Goal: Task Accomplishment & Management: Use online tool/utility

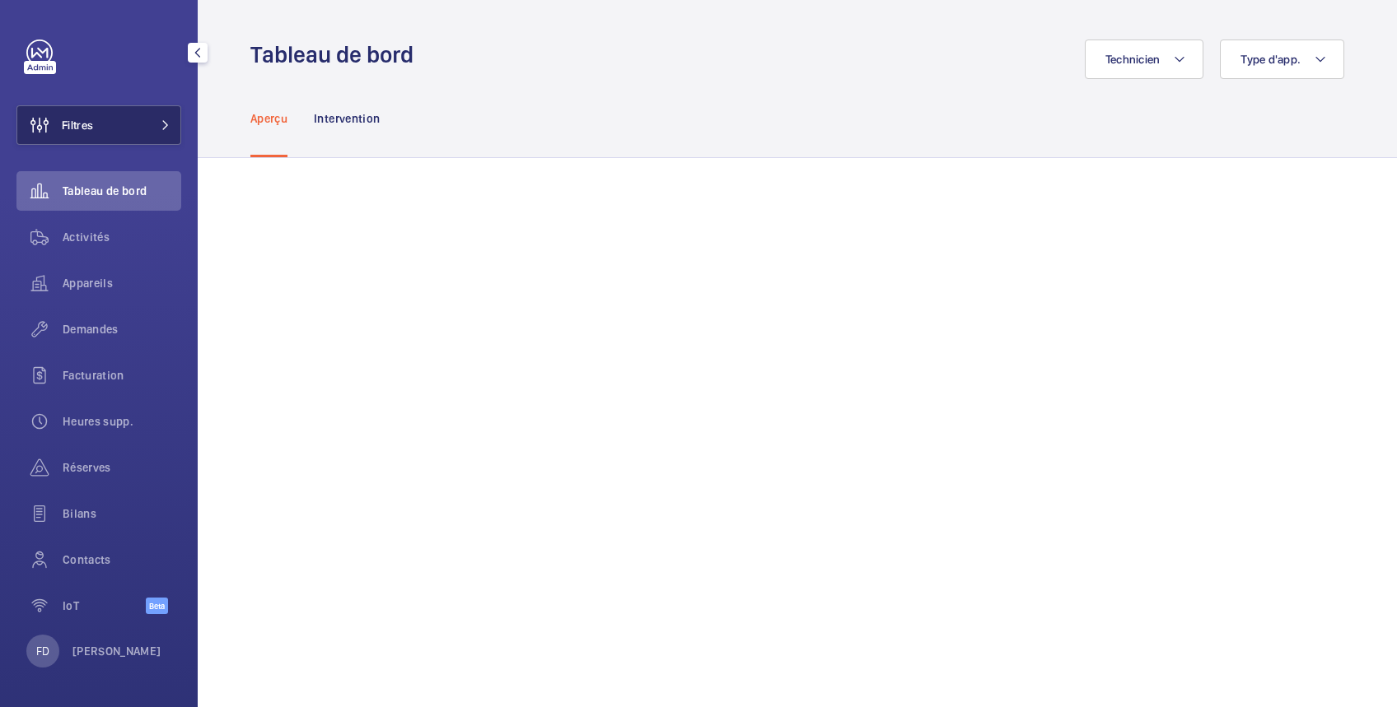
click at [92, 126] on span "Filtres" at bounding box center [77, 125] width 31 height 16
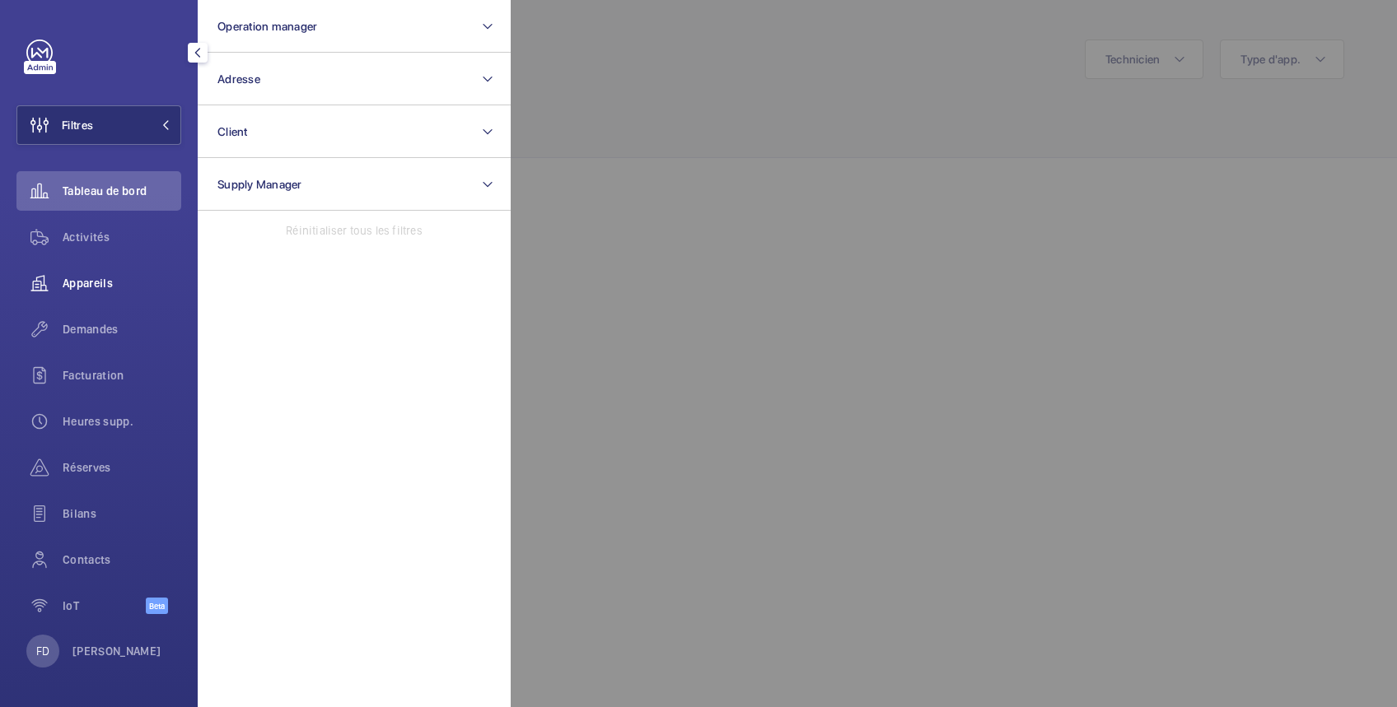
click at [97, 283] on span "Appareils" at bounding box center [122, 283] width 119 height 16
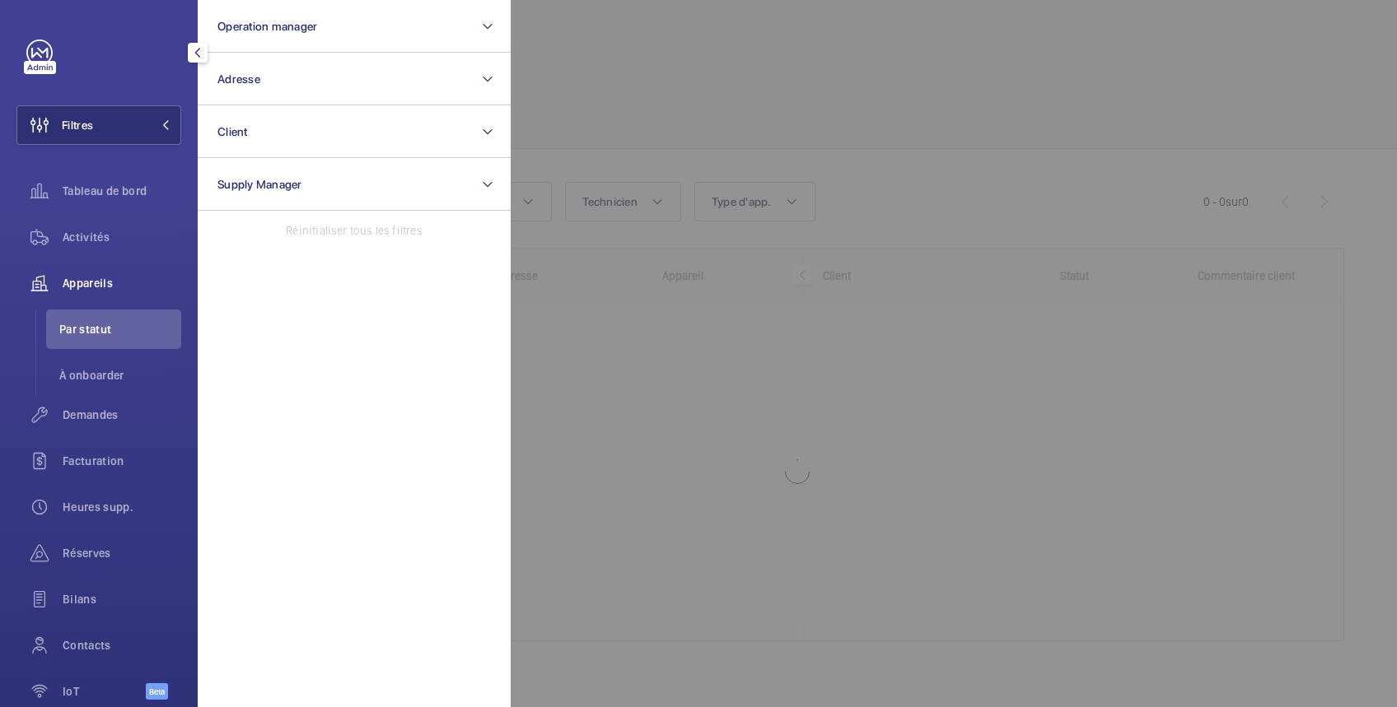
click at [655, 94] on div at bounding box center [1209, 353] width 1397 height 707
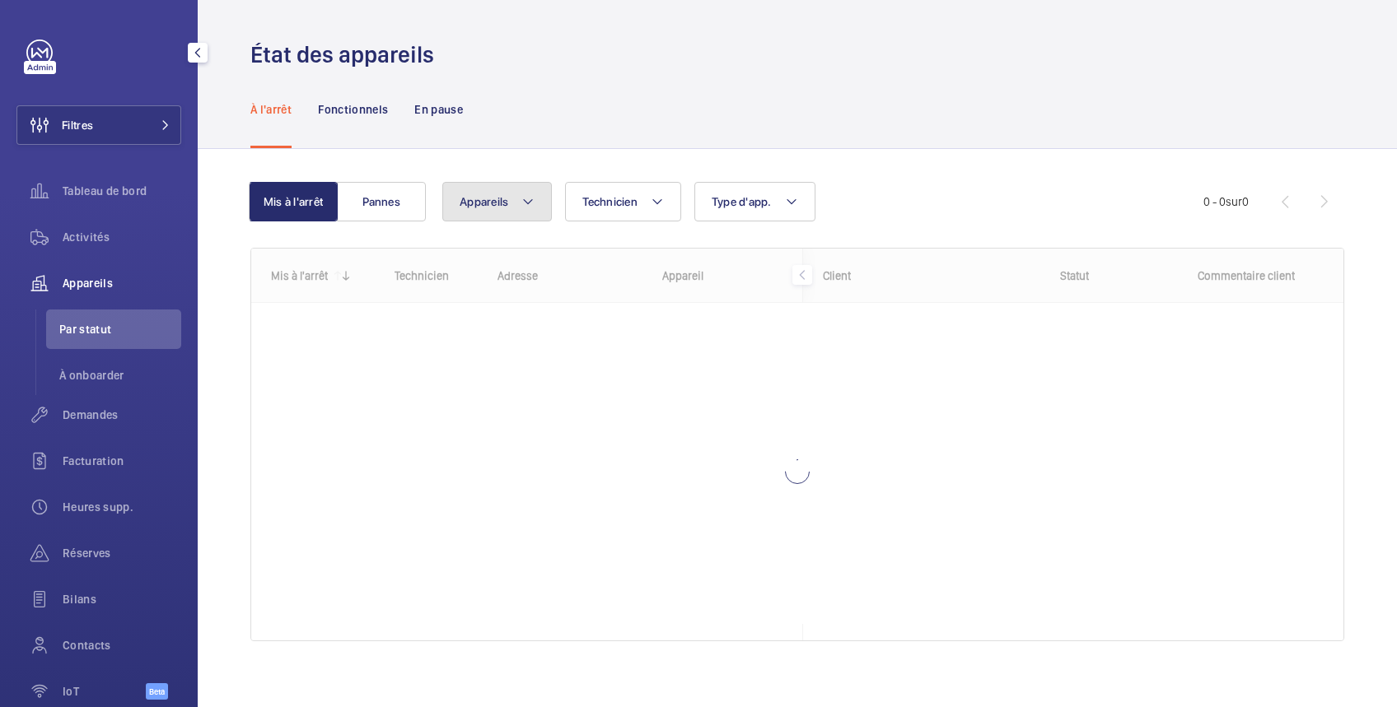
click at [515, 204] on button "Appareils" at bounding box center [497, 202] width 110 height 40
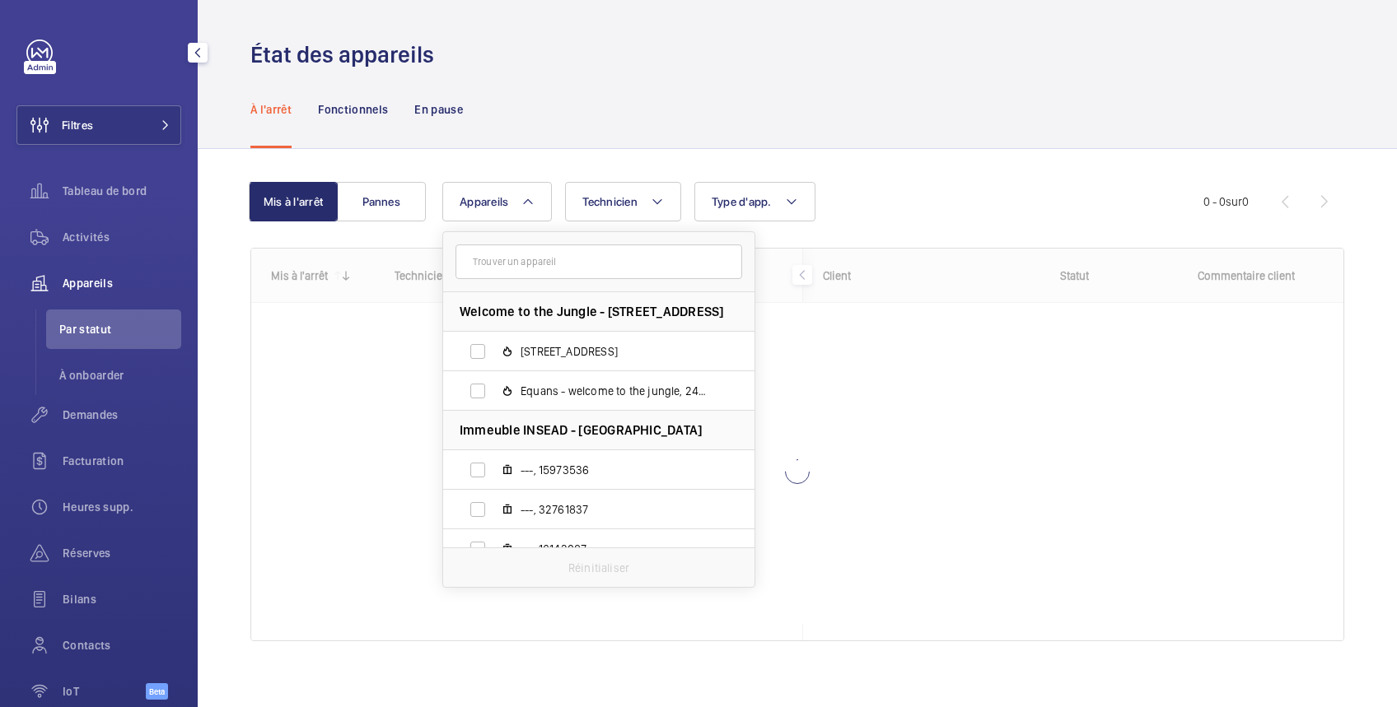
click at [517, 264] on input "text" at bounding box center [598, 262] width 287 height 35
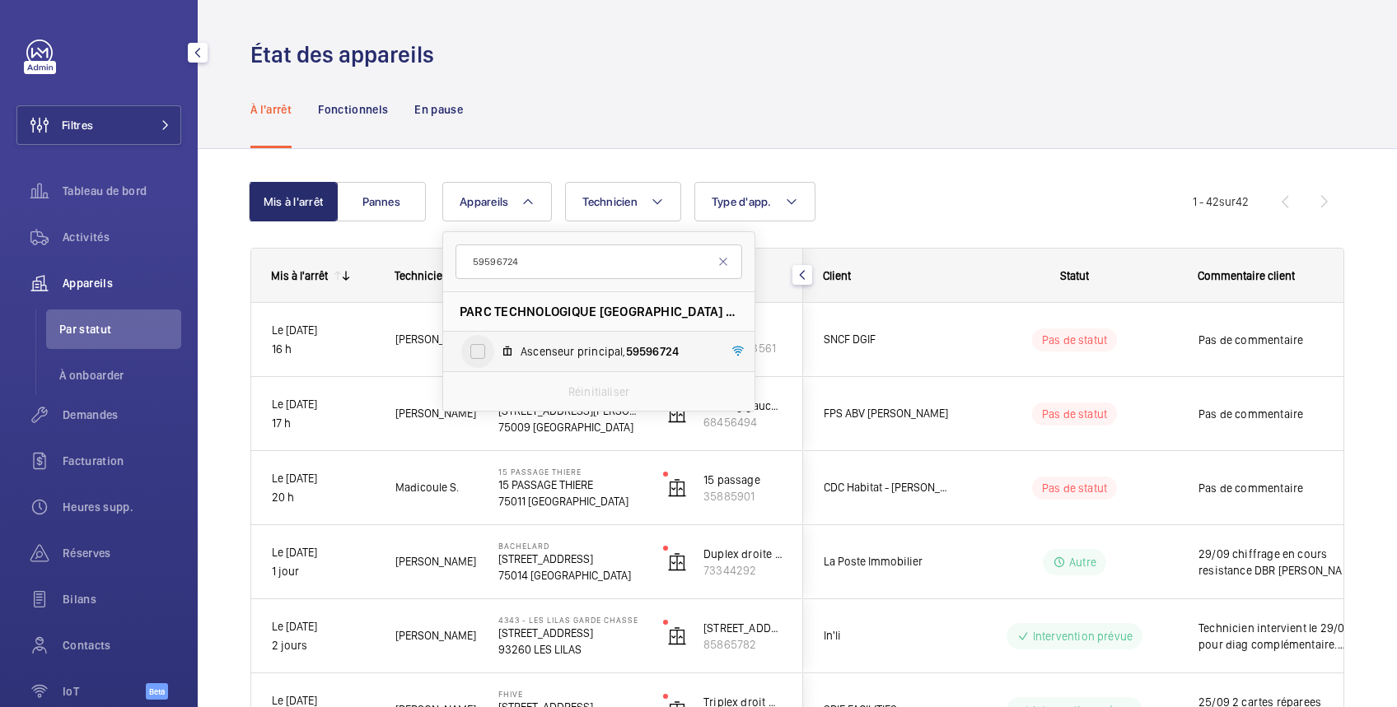
type input "59596724"
click at [474, 347] on input "Ascenseur principal, 59596724" at bounding box center [477, 351] width 33 height 33
checkbox input "true"
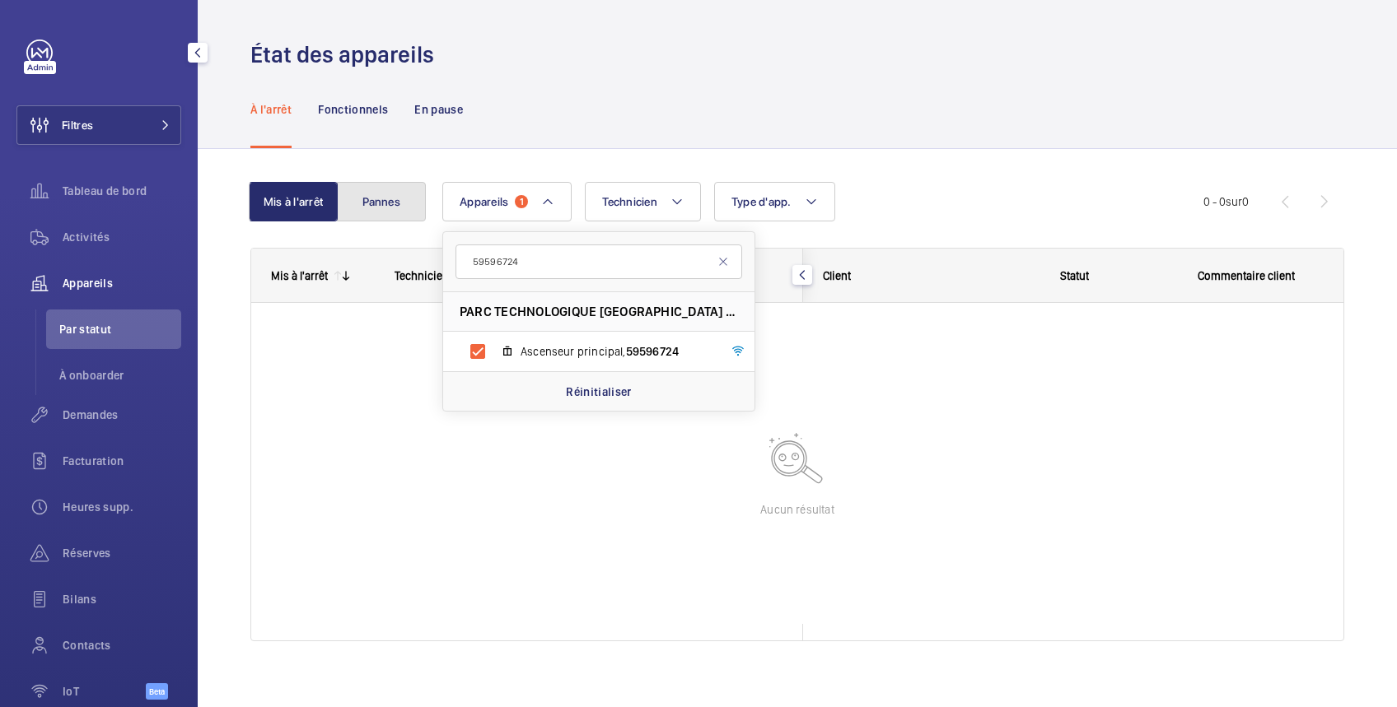
click at [396, 211] on button "Pannes" at bounding box center [381, 202] width 89 height 40
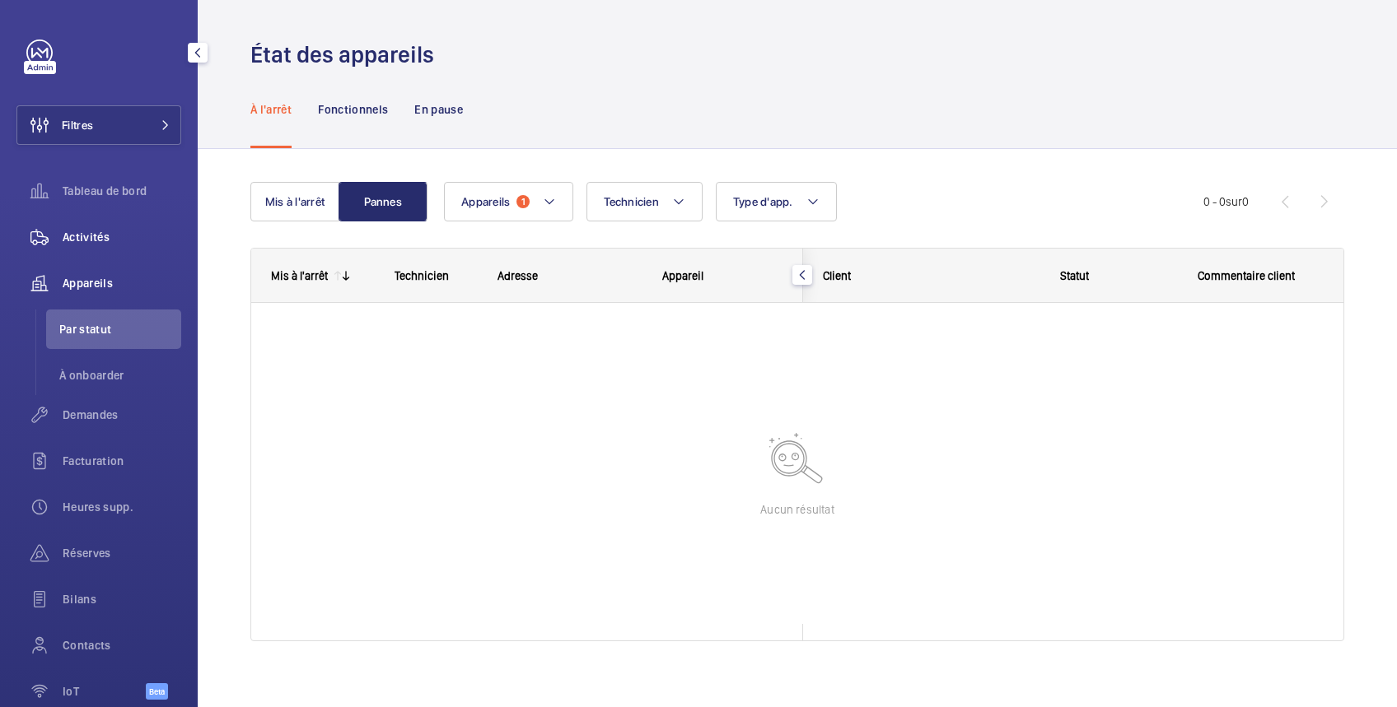
click at [91, 242] on span "Activités" at bounding box center [122, 237] width 119 height 16
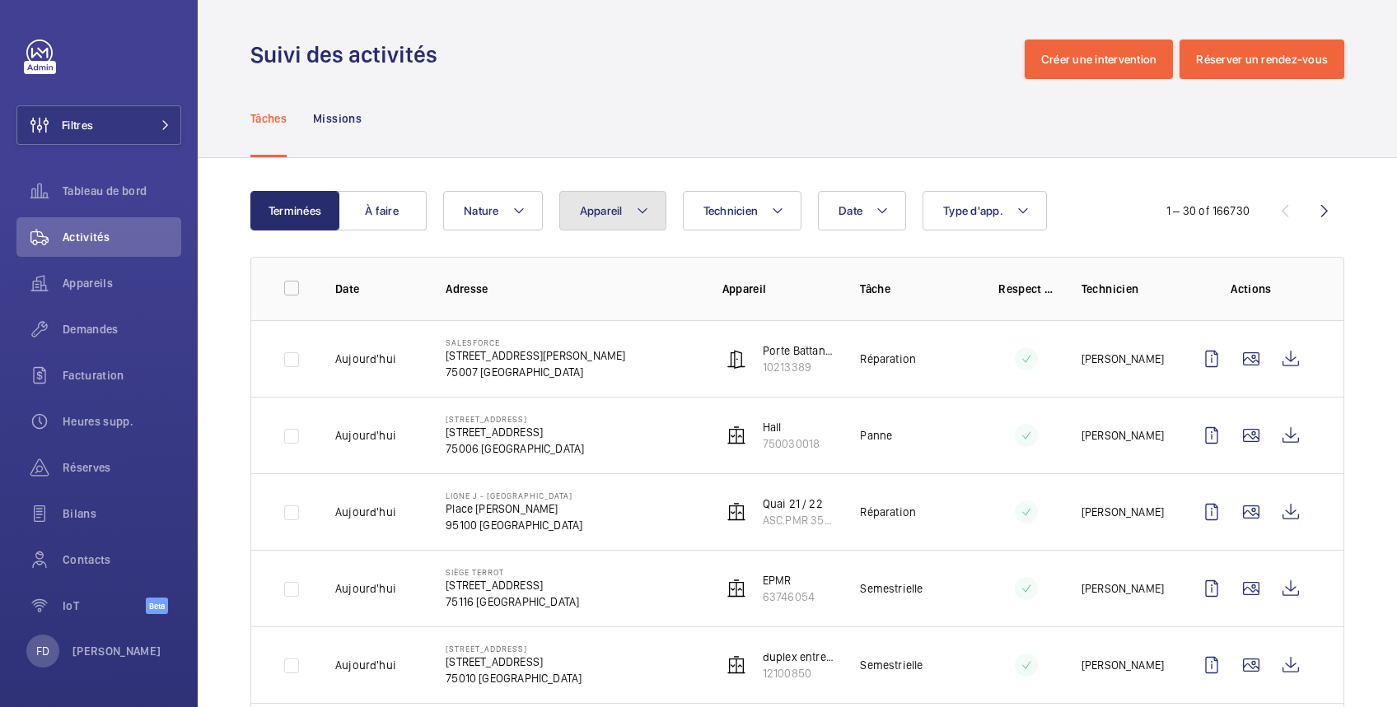
click at [617, 205] on span "Appareil" at bounding box center [601, 210] width 43 height 13
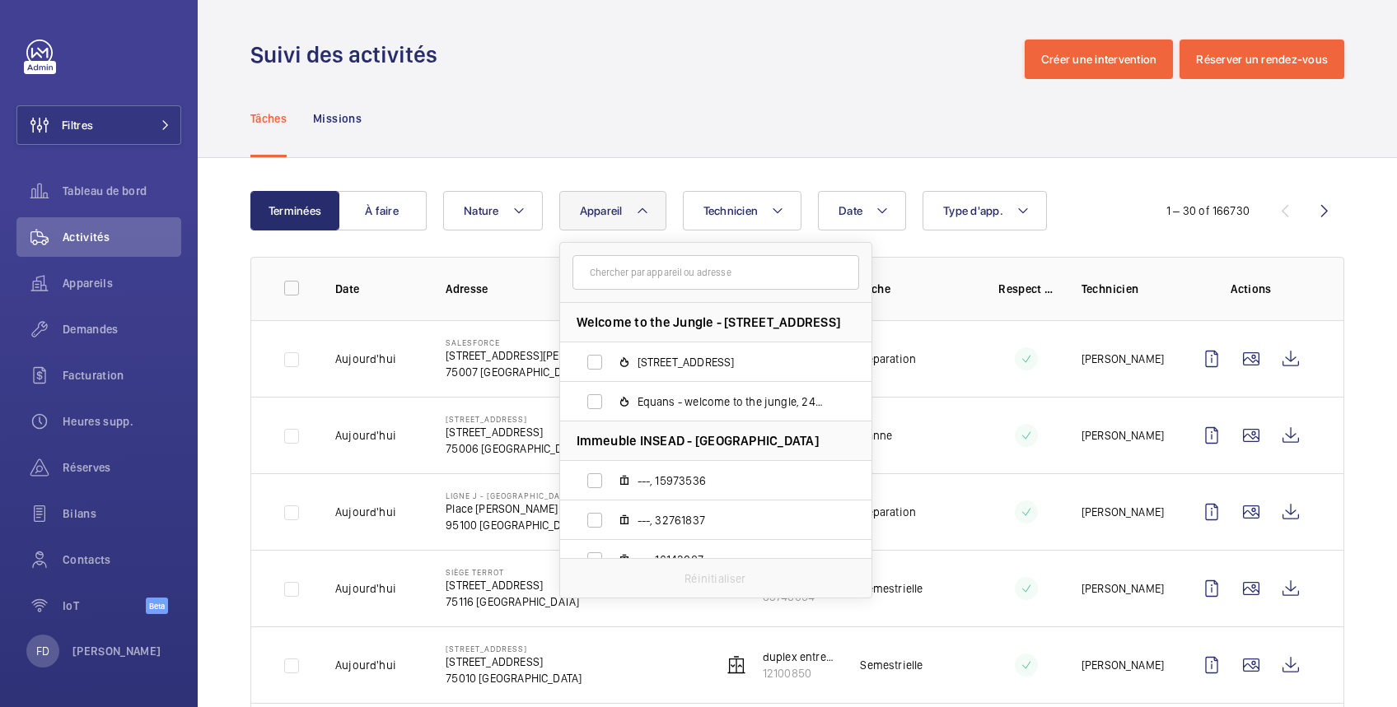
click at [618, 266] on input "text" at bounding box center [715, 272] width 287 height 35
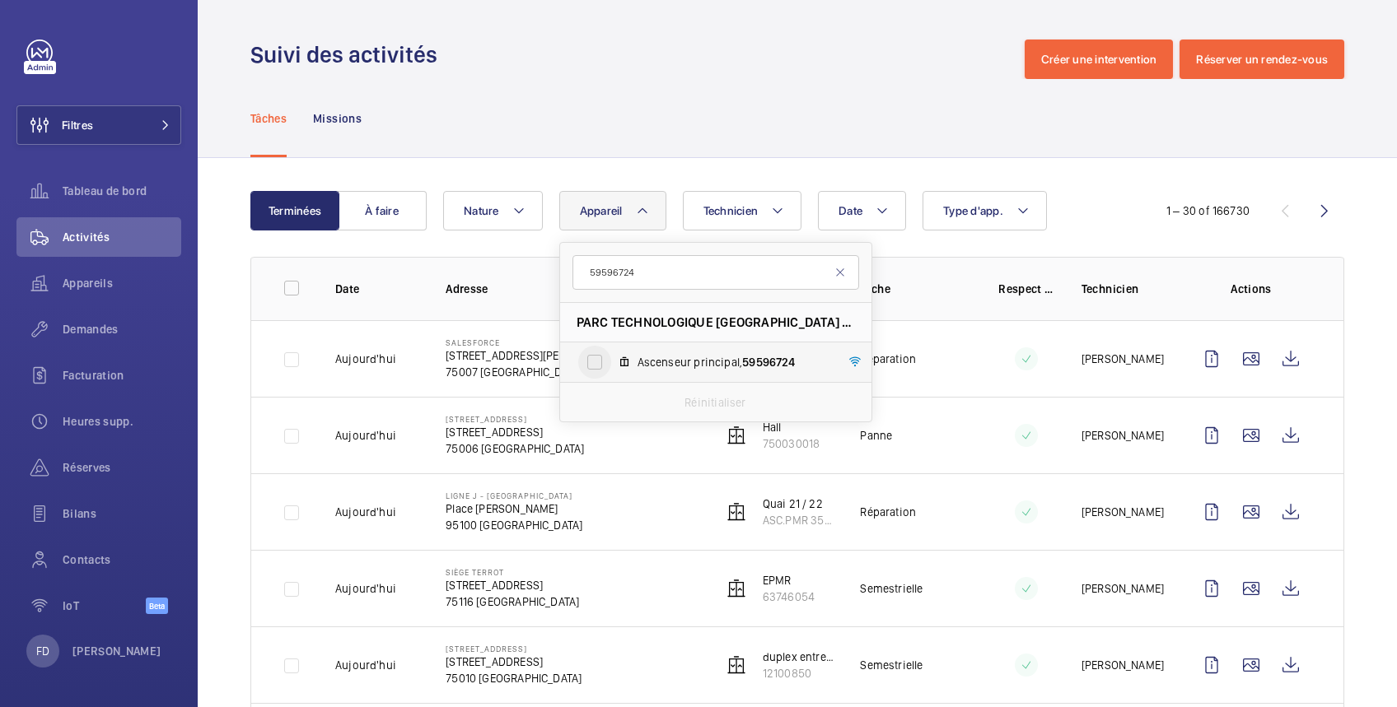
type input "59596724"
click at [593, 367] on input "Ascenseur principal, 59596724" at bounding box center [594, 362] width 33 height 33
checkbox input "true"
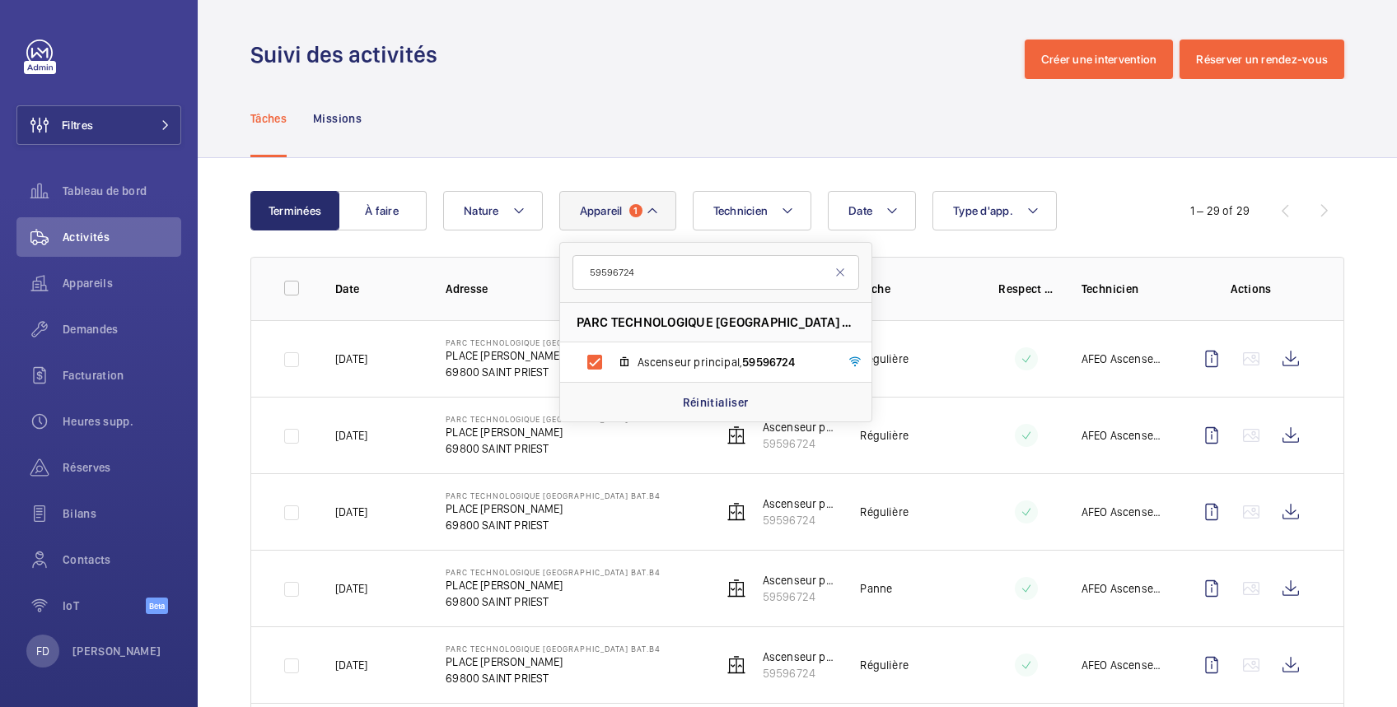
click at [702, 78] on div "Suivi des activités Créer une intervention Réserver un rendez-vous" at bounding box center [797, 60] width 1094 height 40
